Goal: Information Seeking & Learning: Learn about a topic

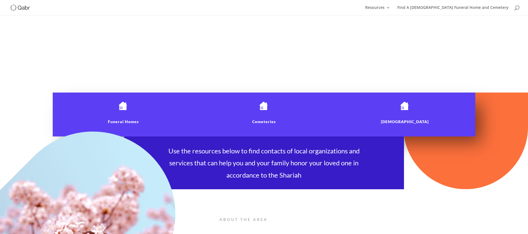
scroll to position [198, 0]
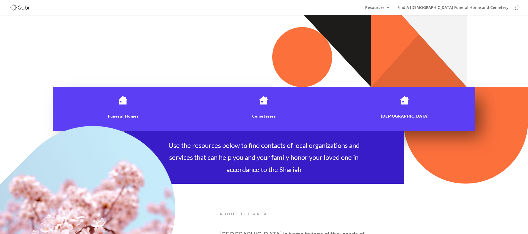
click at [263, 106] on div "Cemeteries" at bounding box center [264, 109] width 119 height 26
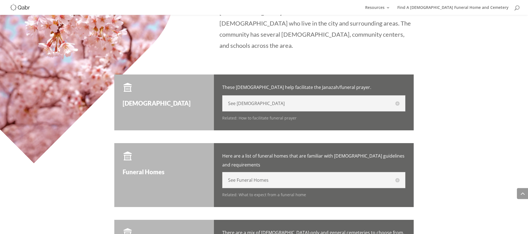
scroll to position [415, 0]
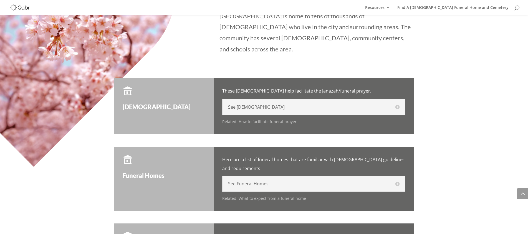
click at [242, 105] on h5 "See [DEMOGRAPHIC_DATA]" at bounding box center [313, 107] width 171 height 4
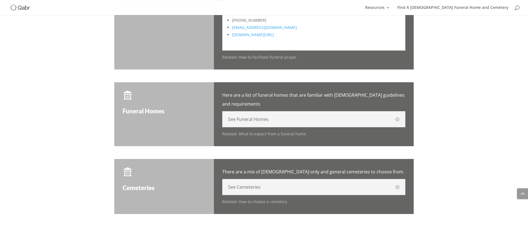
scroll to position [783, 0]
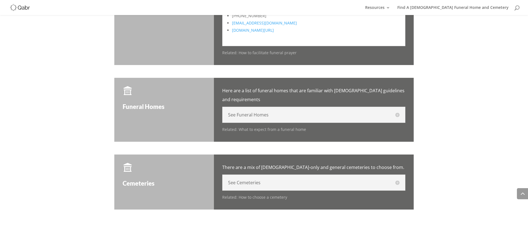
click at [251, 112] on h5 "See Funeral Homes" at bounding box center [313, 114] width 171 height 4
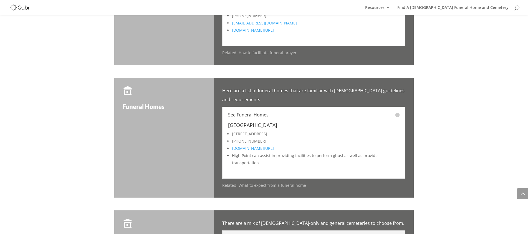
click at [256, 145] on link "highpointchapel.com/" at bounding box center [253, 147] width 42 height 5
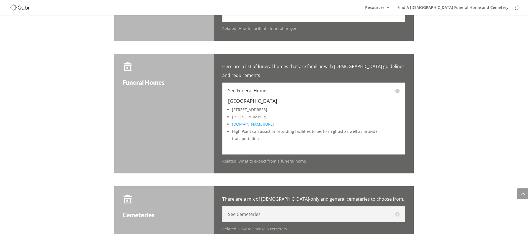
scroll to position [840, 0]
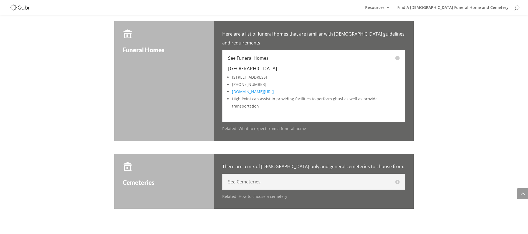
click at [247, 179] on h5 "See Cemeteries" at bounding box center [313, 181] width 171 height 4
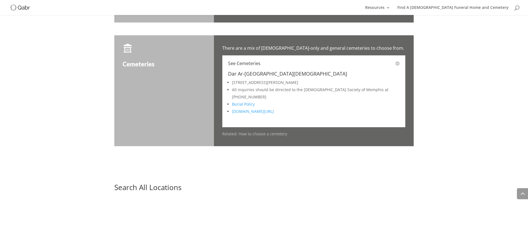
scroll to position [953, 0]
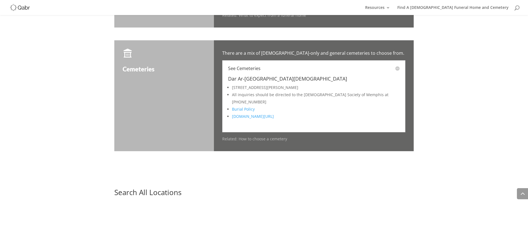
click at [252, 106] on span "Burial Policy" at bounding box center [243, 108] width 23 height 5
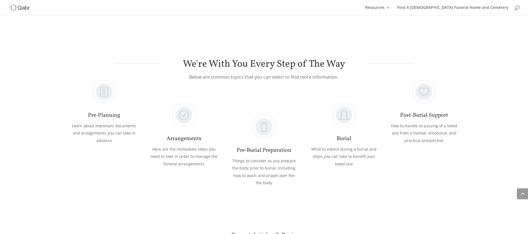
scroll to position [1462, 0]
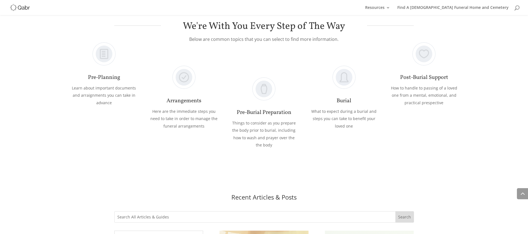
click at [115, 73] on link "Pre-Planning" at bounding box center [104, 77] width 32 height 8
click at [113, 73] on link "Pre-Planning" at bounding box center [104, 77] width 32 height 8
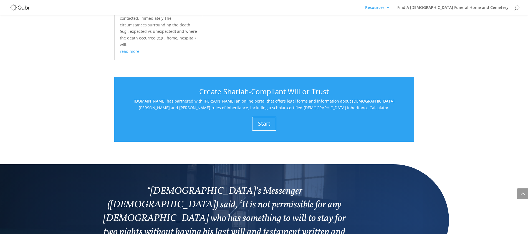
scroll to position [481, 0]
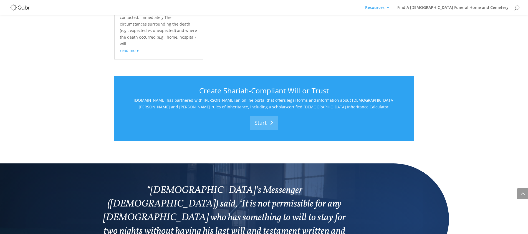
click at [260, 116] on link "Start" at bounding box center [264, 123] width 28 height 14
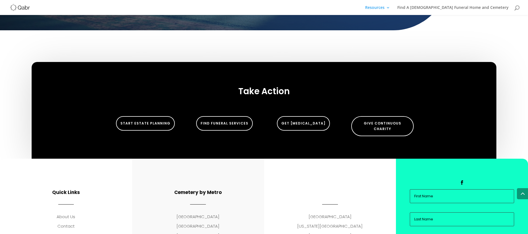
scroll to position [754, 0]
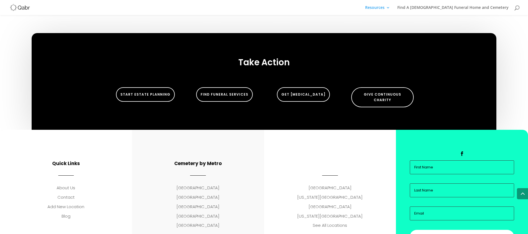
click at [328, 203] on p "[GEOGRAPHIC_DATA]" at bounding box center [330, 206] width 104 height 7
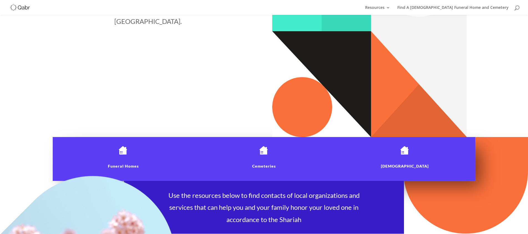
scroll to position [113, 0]
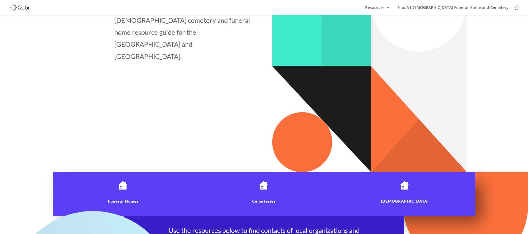
click at [268, 197] on div "Cemeteries" at bounding box center [264, 194] width 119 height 26
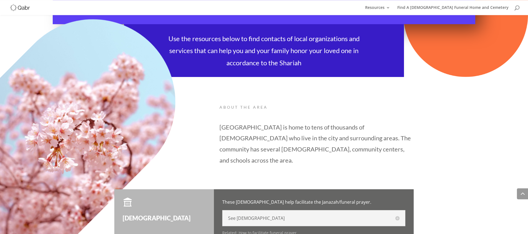
scroll to position [274, 0]
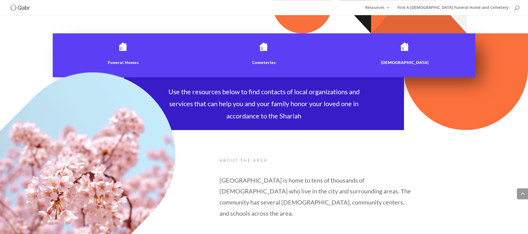
scroll to position [255, 0]
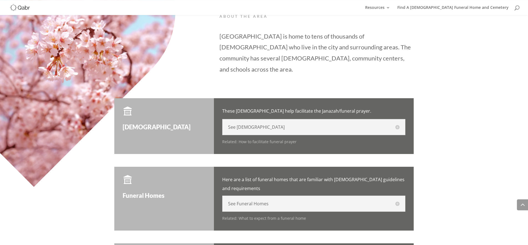
scroll to position [396, 0]
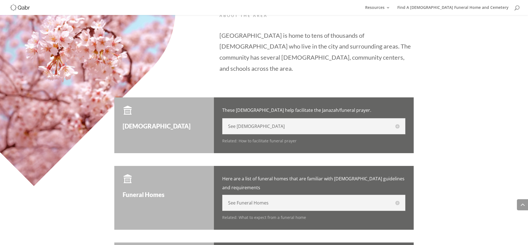
click at [288, 201] on h5 "See Funeral Homes" at bounding box center [313, 203] width 171 height 4
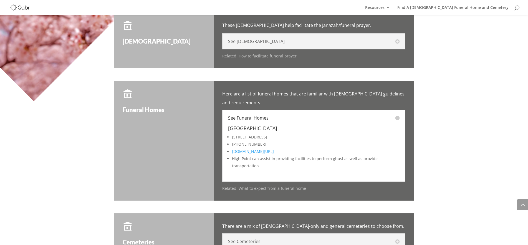
scroll to position [509, 0]
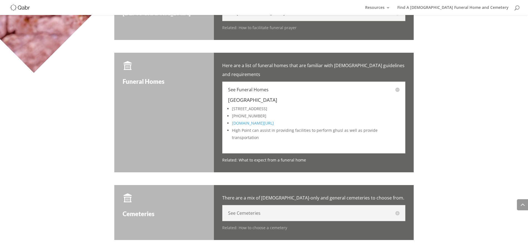
click at [275, 156] on p "Related: What to expect from a funeral home" at bounding box center [313, 160] width 183 height 8
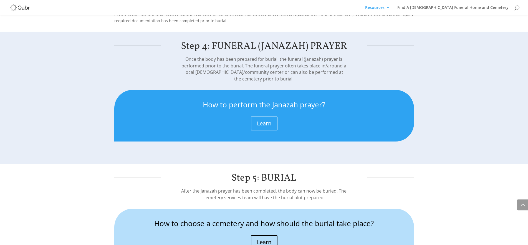
scroll to position [1026, 0]
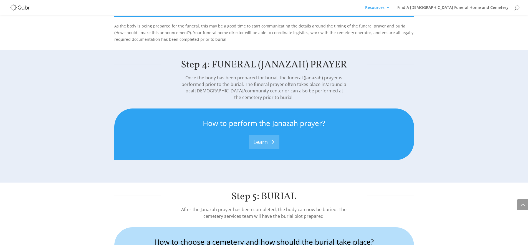
click at [271, 135] on link "Learn" at bounding box center [264, 142] width 31 height 14
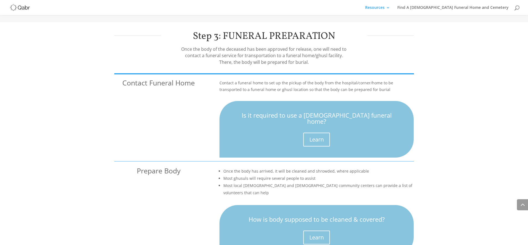
scroll to position [736, 0]
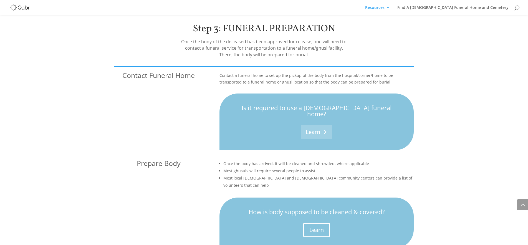
click at [321, 125] on link "Learn" at bounding box center [316, 132] width 31 height 14
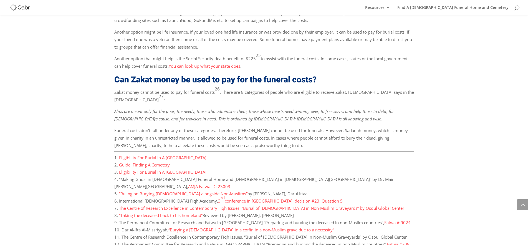
scroll to position [2150, 0]
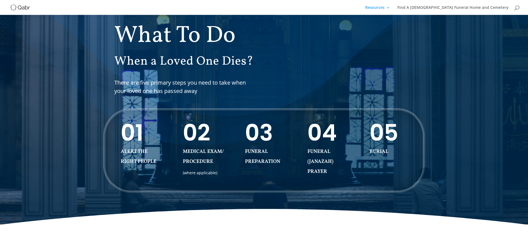
scroll to position [57, 0]
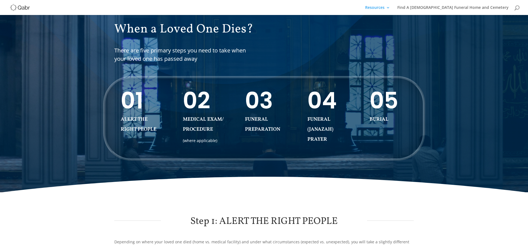
click at [324, 126] on link "FUNERAL (JANAZAH) PRAYER" at bounding box center [320, 129] width 26 height 27
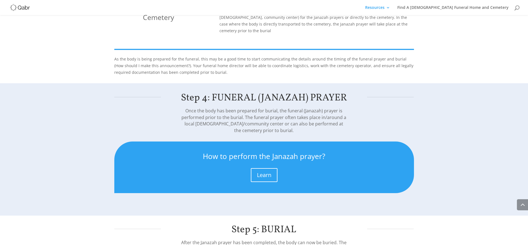
scroll to position [965, 0]
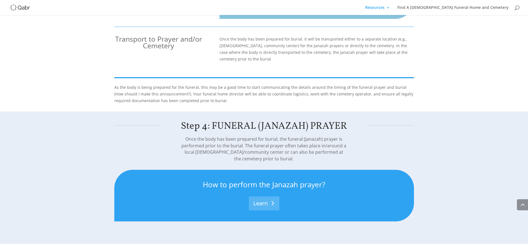
click at [268, 196] on link "Learn" at bounding box center [264, 203] width 31 height 14
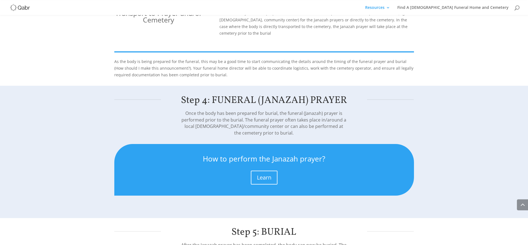
scroll to position [990, 0]
click at [272, 171] on link "Learn" at bounding box center [264, 178] width 31 height 14
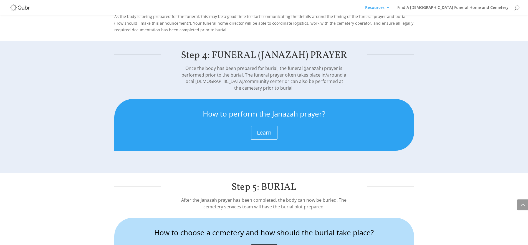
scroll to position [1075, 0]
